Goal: Task Accomplishment & Management: Use online tool/utility

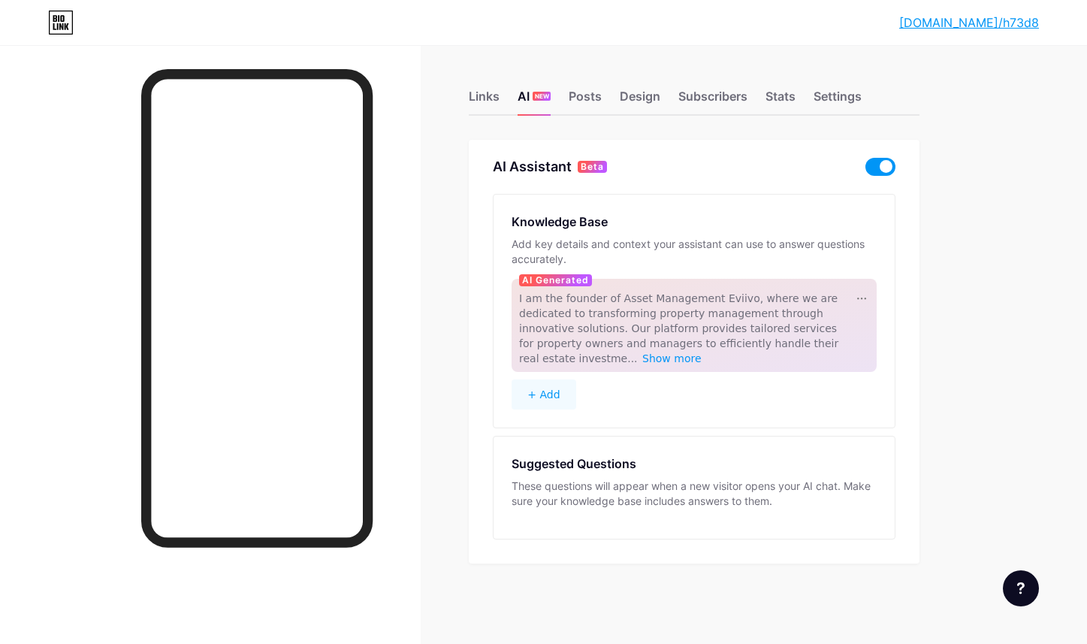
click at [880, 165] on span at bounding box center [880, 167] width 30 height 18
click at [865, 171] on input "checkbox" at bounding box center [865, 171] width 0 height 0
click at [791, 126] on div "Links AI NEW Posts Design Subscribers Stats Settings AI Assistant Beta Knowledg…" at bounding box center [491, 341] width 982 height 593
click at [593, 91] on div "Posts" at bounding box center [585, 100] width 33 height 27
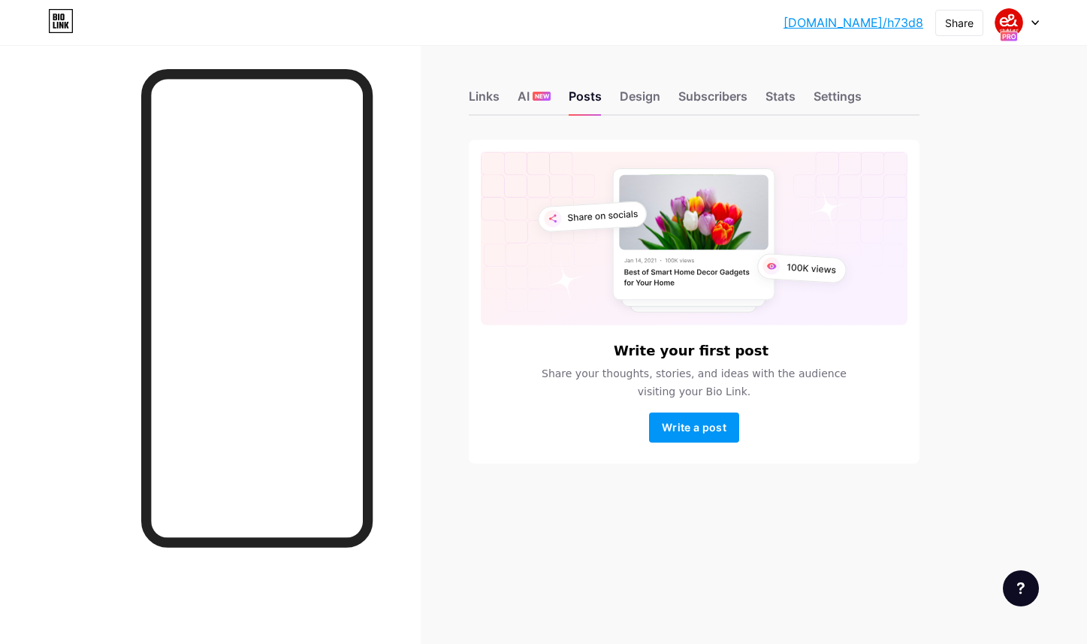
click at [529, 91] on div "AI NEW" at bounding box center [534, 100] width 33 height 27
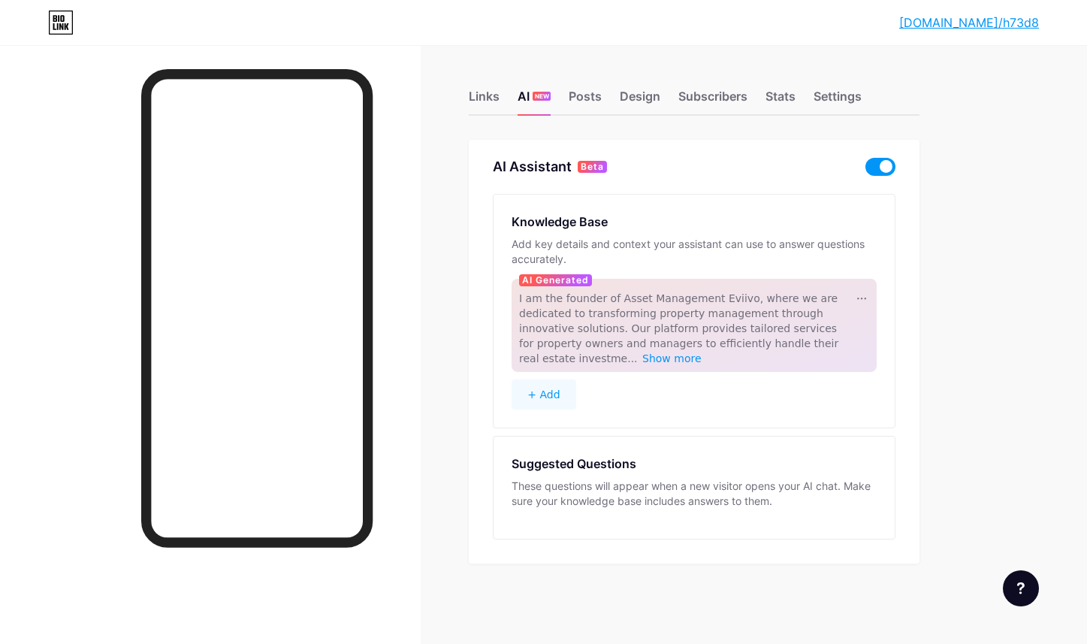
click at [880, 165] on span at bounding box center [880, 167] width 30 height 18
click at [865, 171] on input "checkbox" at bounding box center [865, 171] width 0 height 0
click at [951, 184] on div "Links AI NEW Posts Design Subscribers Stats Settings AI Assistant Beta Knowledg…" at bounding box center [491, 341] width 982 height 593
click at [564, 388] on button "+ Add" at bounding box center [544, 394] width 65 height 30
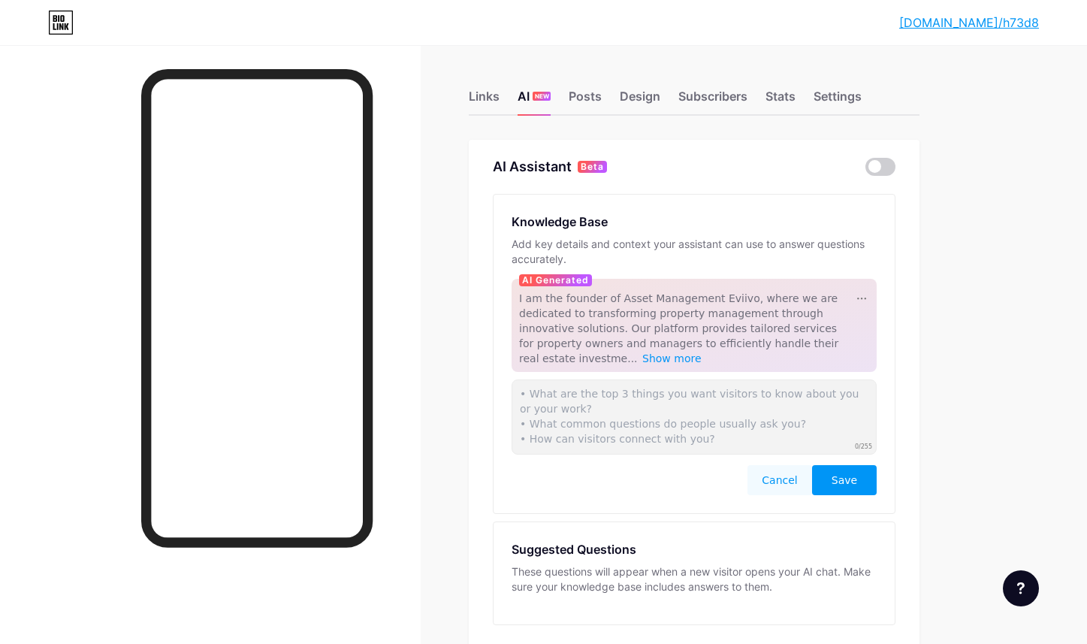
click at [769, 471] on button "Cancel" at bounding box center [779, 480] width 65 height 30
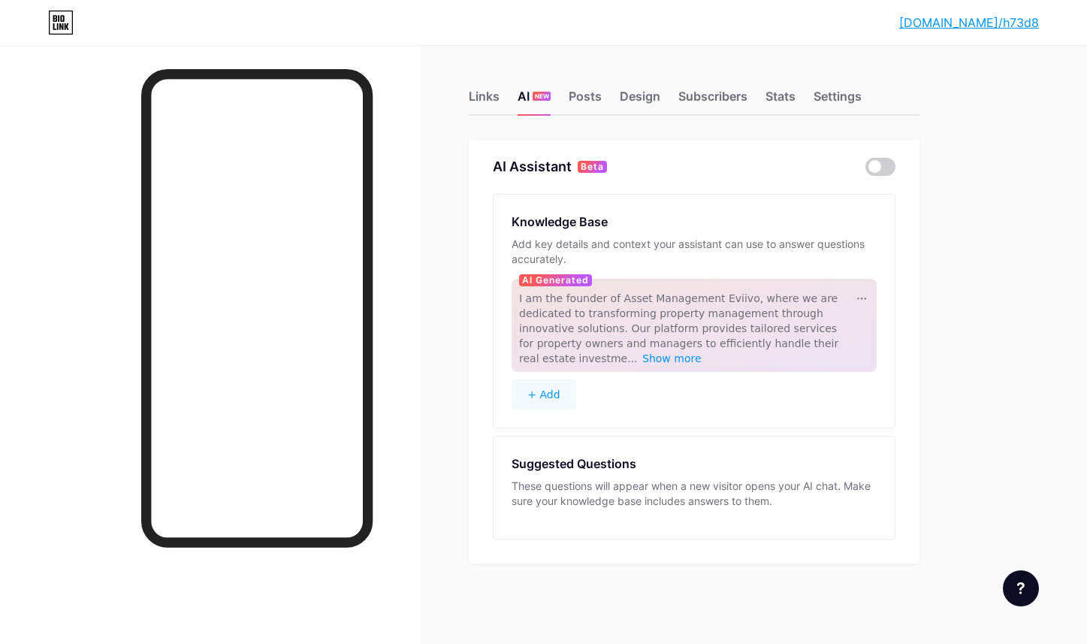
click at [880, 177] on div "AI Assistant Beta Knowledge Base Add key details and context your assistant can…" at bounding box center [694, 352] width 451 height 424
click at [883, 166] on span at bounding box center [880, 167] width 30 height 18
click at [865, 171] on input "checkbox" at bounding box center [865, 171] width 0 height 0
click at [883, 166] on span at bounding box center [880, 167] width 30 height 18
click at [865, 171] on input "checkbox" at bounding box center [865, 171] width 0 height 0
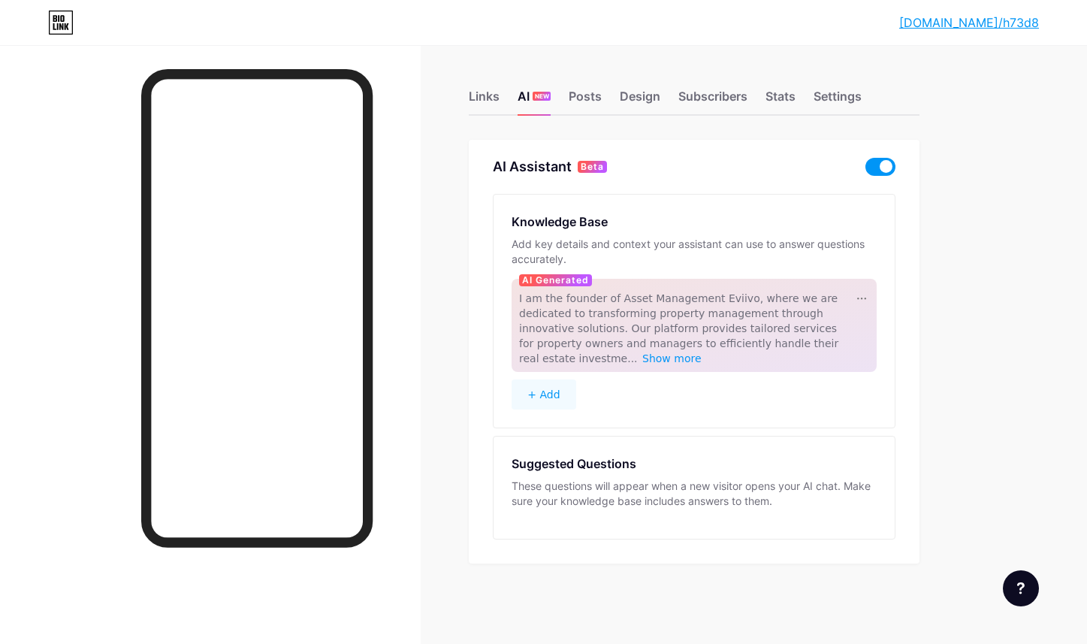
click at [883, 166] on span at bounding box center [880, 167] width 30 height 18
click at [865, 171] on input "checkbox" at bounding box center [865, 171] width 0 height 0
click at [883, 166] on span at bounding box center [880, 167] width 30 height 18
click at [865, 171] on input "checkbox" at bounding box center [865, 171] width 0 height 0
click at [951, 250] on div "Links AI NEW Posts Design Subscribers Stats Settings AI Assistant Beta Knowledg…" at bounding box center [491, 341] width 982 height 593
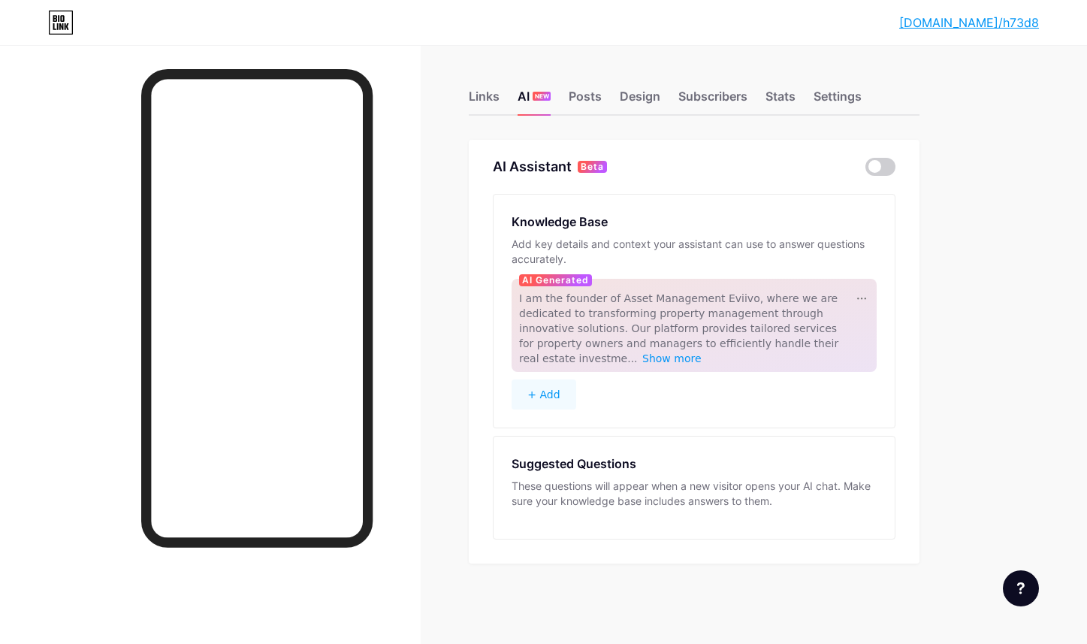
click at [502, 235] on div "Knowledge Base Add key details and context your assistant can use to answer que…" at bounding box center [694, 311] width 401 height 233
click at [708, 171] on div "AI Assistant Beta" at bounding box center [694, 167] width 403 height 18
